Goal: Task Accomplishment & Management: Use online tool/utility

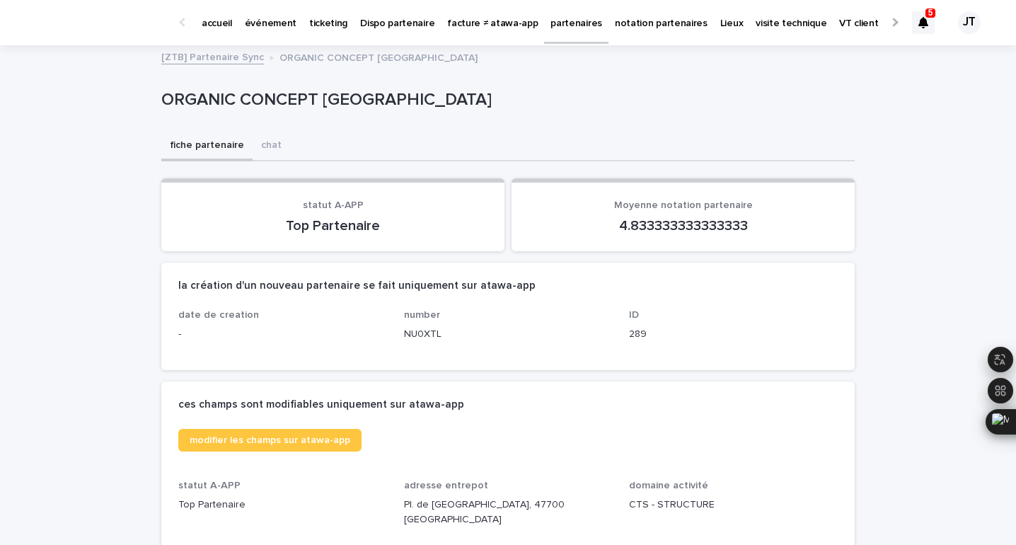
click at [924, 25] on icon at bounding box center [924, 22] width 10 height 11
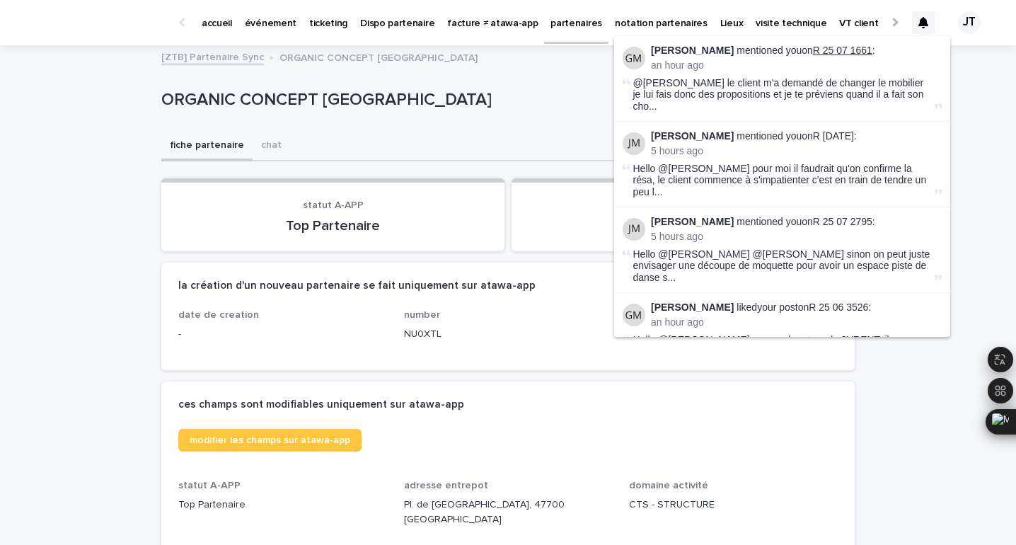
click at [825, 53] on link "R 25 07 1661" at bounding box center [842, 50] width 59 height 11
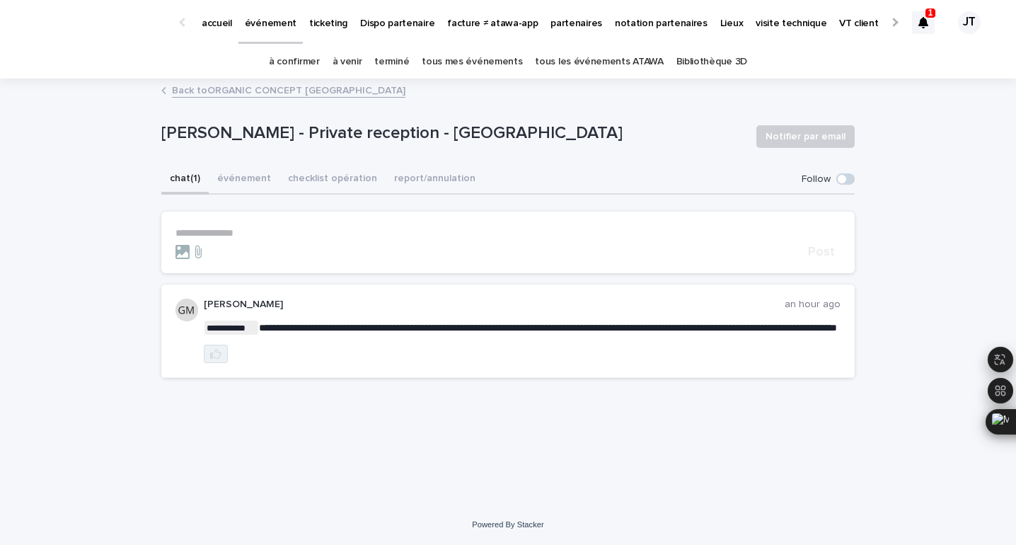
click at [212, 359] on icon "button" at bounding box center [215, 354] width 11 height 10
click at [923, 23] on icon at bounding box center [924, 22] width 10 height 11
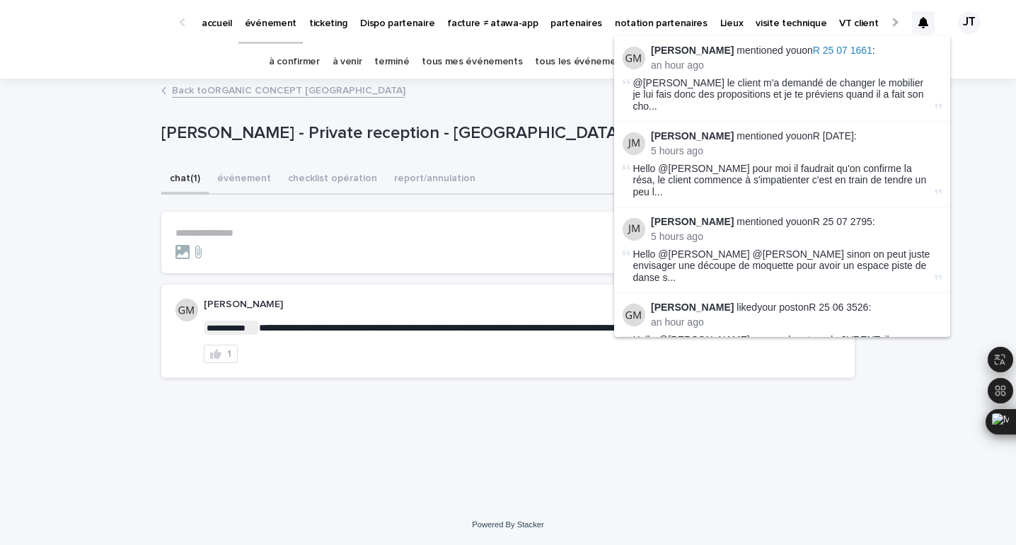
click at [404, 217] on section "**********" at bounding box center [508, 243] width 694 height 62
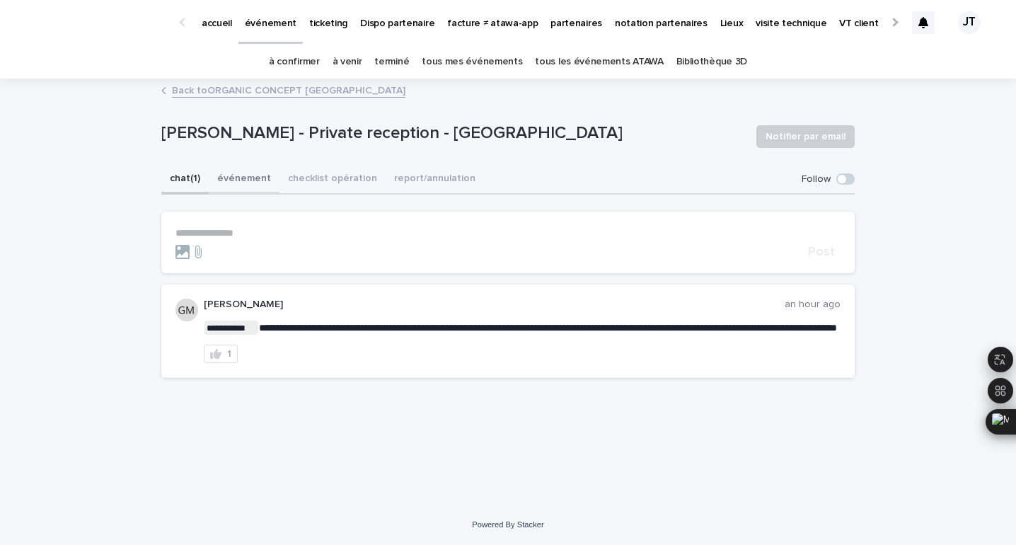
click at [248, 176] on button "événement" at bounding box center [244, 180] width 71 height 30
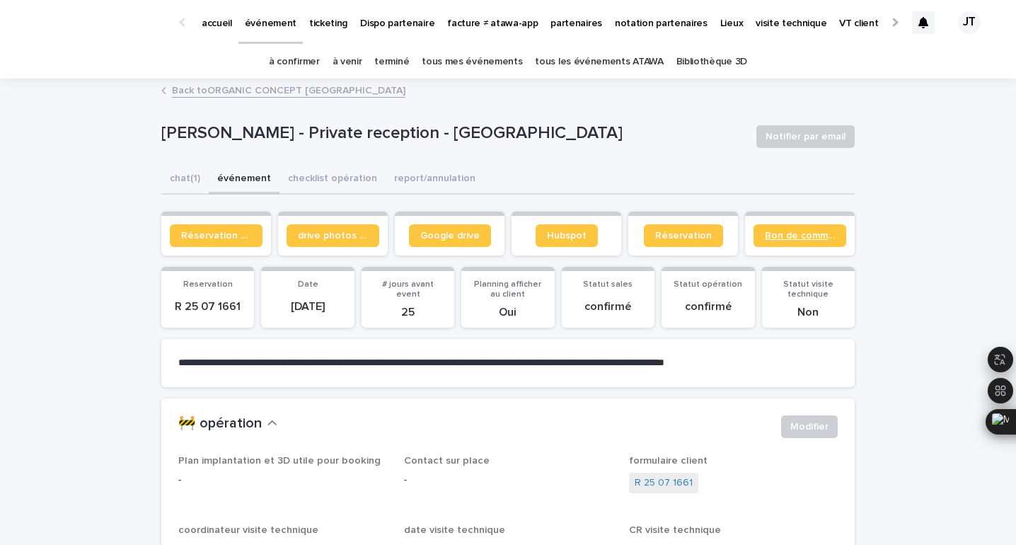
click at [811, 230] on link "Bon de commande" at bounding box center [800, 235] width 93 height 23
click at [924, 25] on icon at bounding box center [924, 22] width 10 height 11
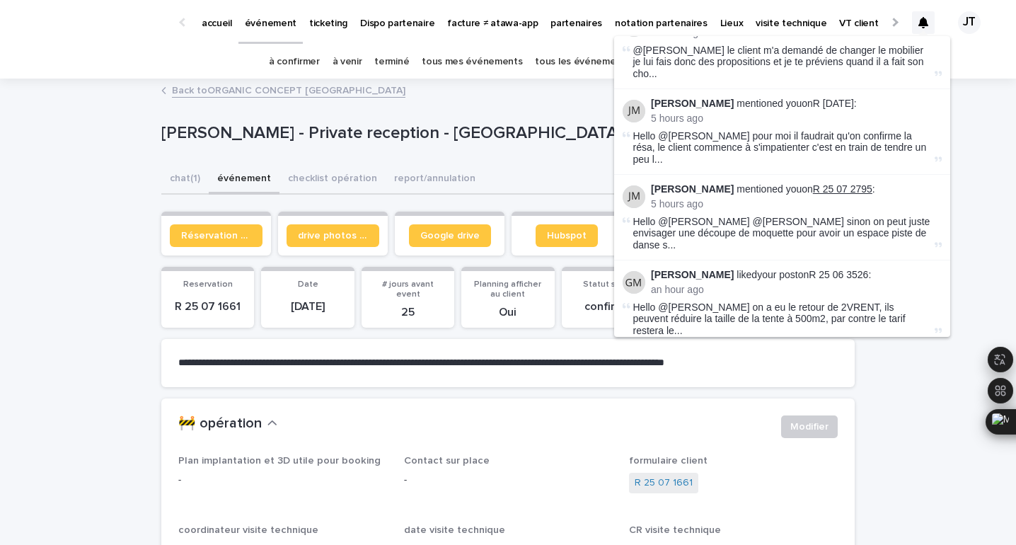
scroll to position [39, 0]
